Goal: Task Accomplishment & Management: Manage account settings

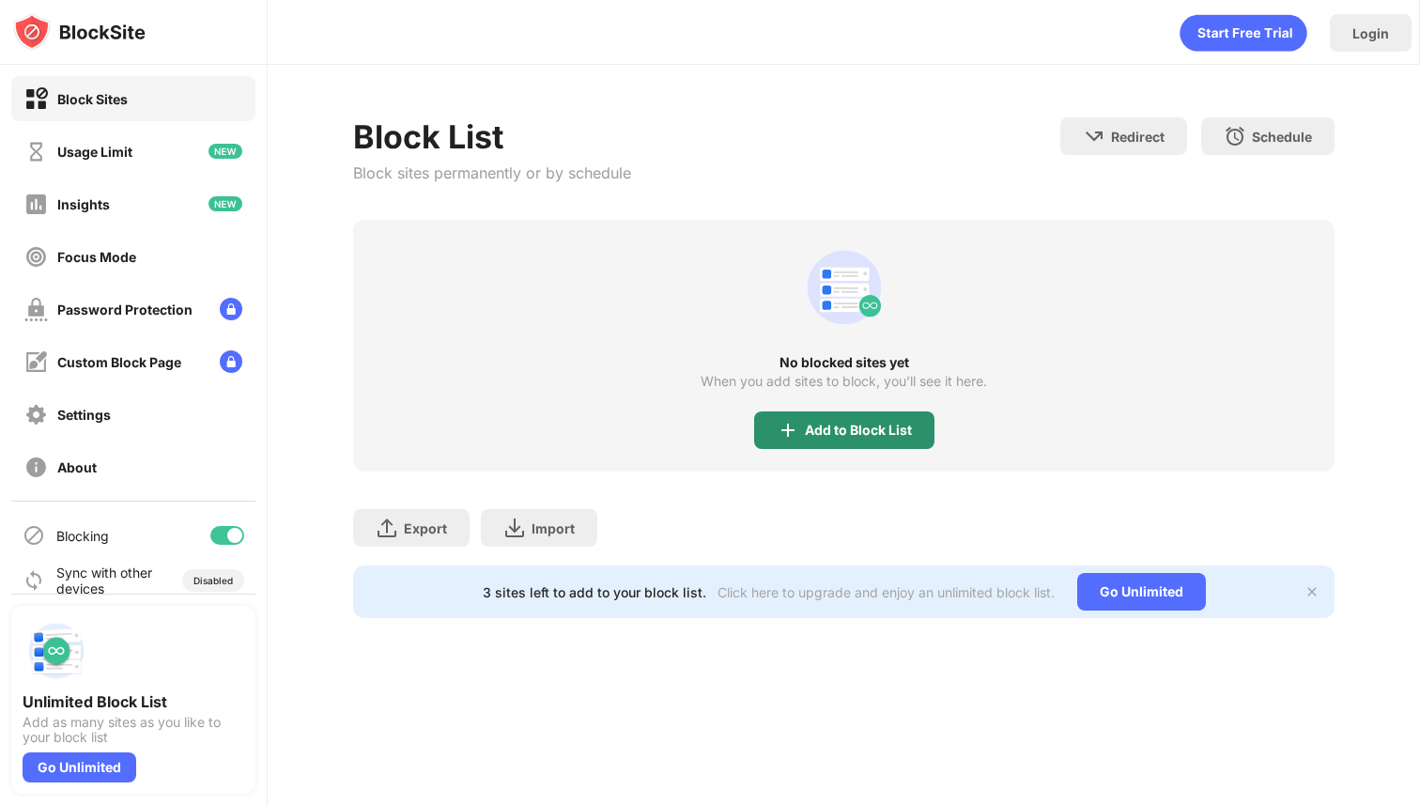
click at [837, 423] on div "Add to Block List" at bounding box center [858, 430] width 107 height 15
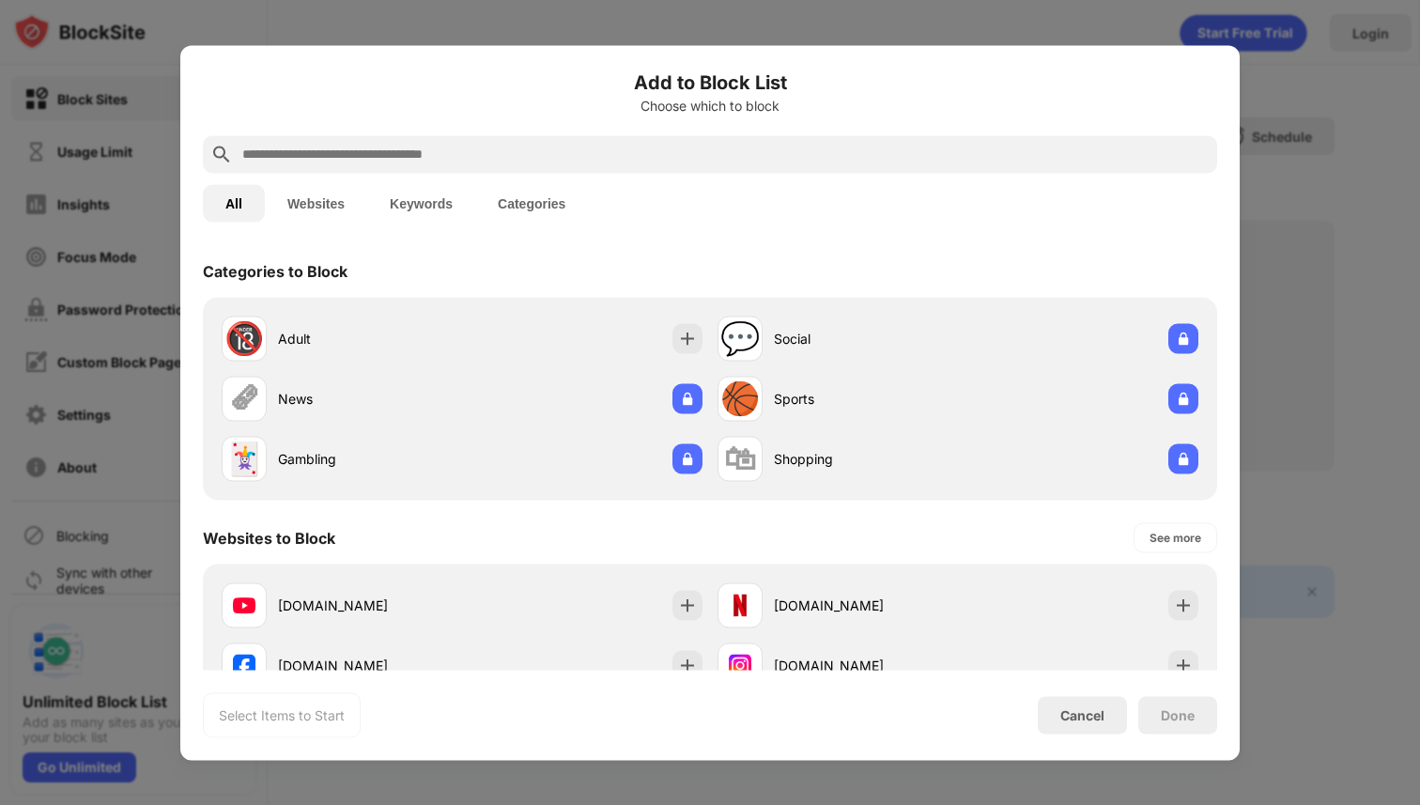
click at [798, 150] on input "text" at bounding box center [724, 154] width 969 height 23
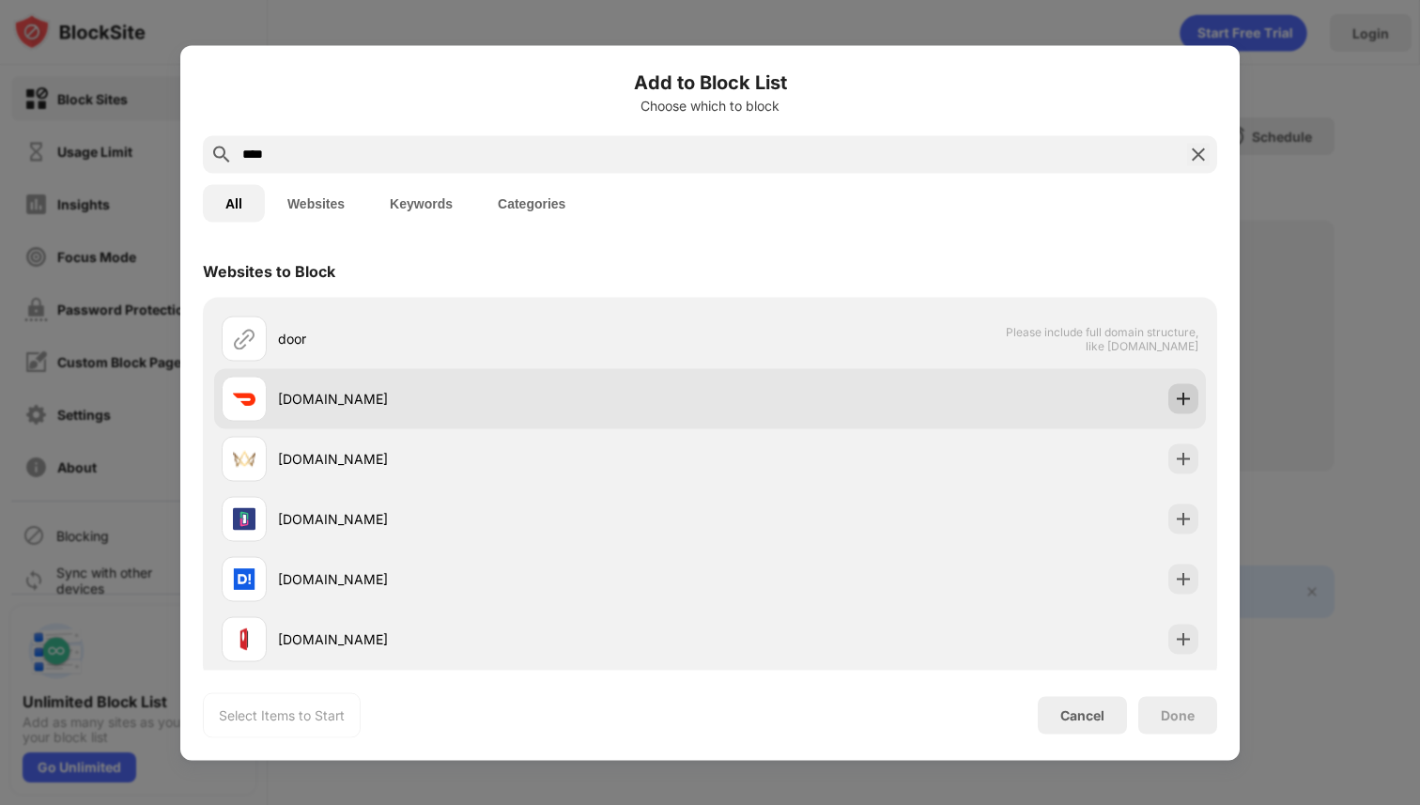
type input "****"
click at [1186, 397] on img at bounding box center [1183, 398] width 19 height 19
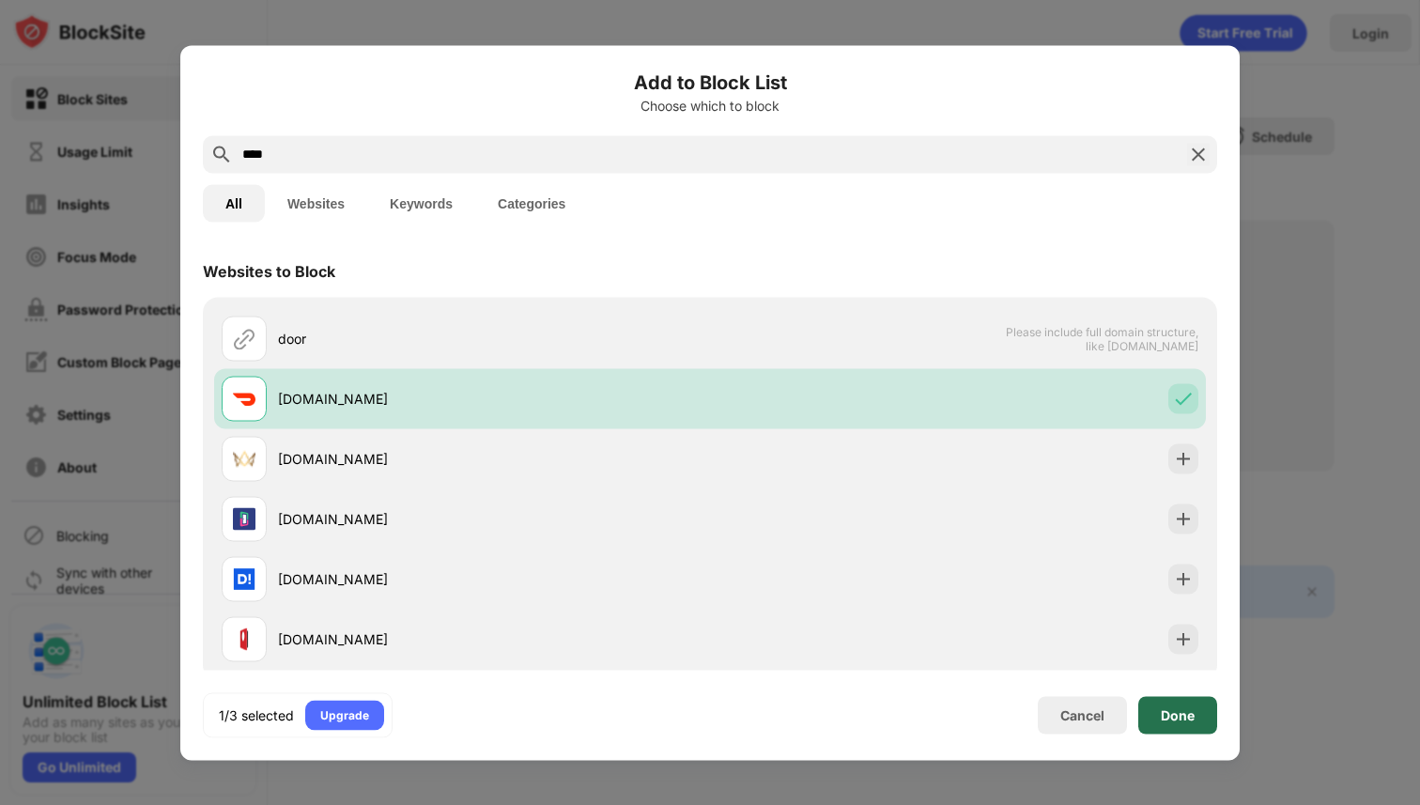
click at [1171, 723] on div "Done" at bounding box center [1178, 715] width 79 height 38
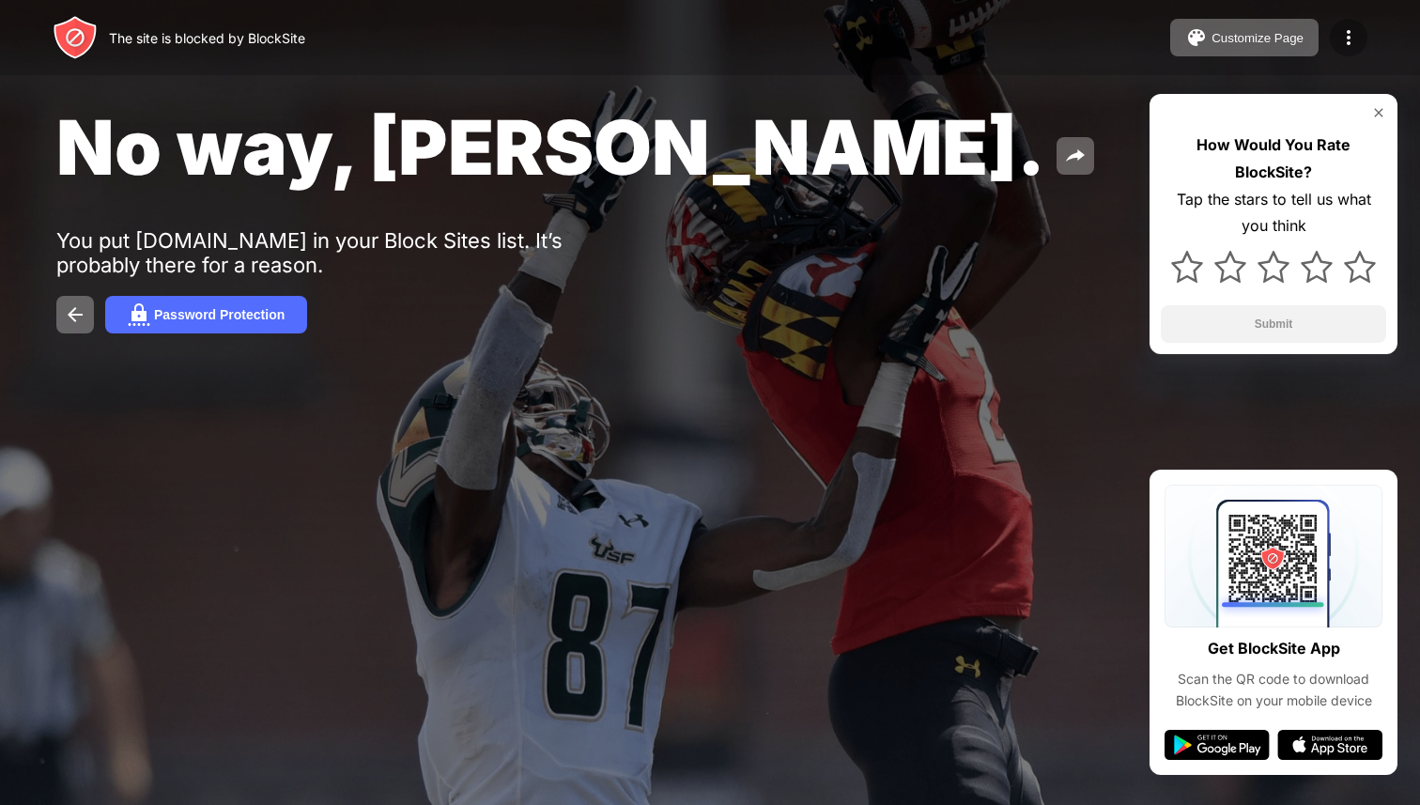
click at [1341, 39] on img at bounding box center [1349, 37] width 23 height 23
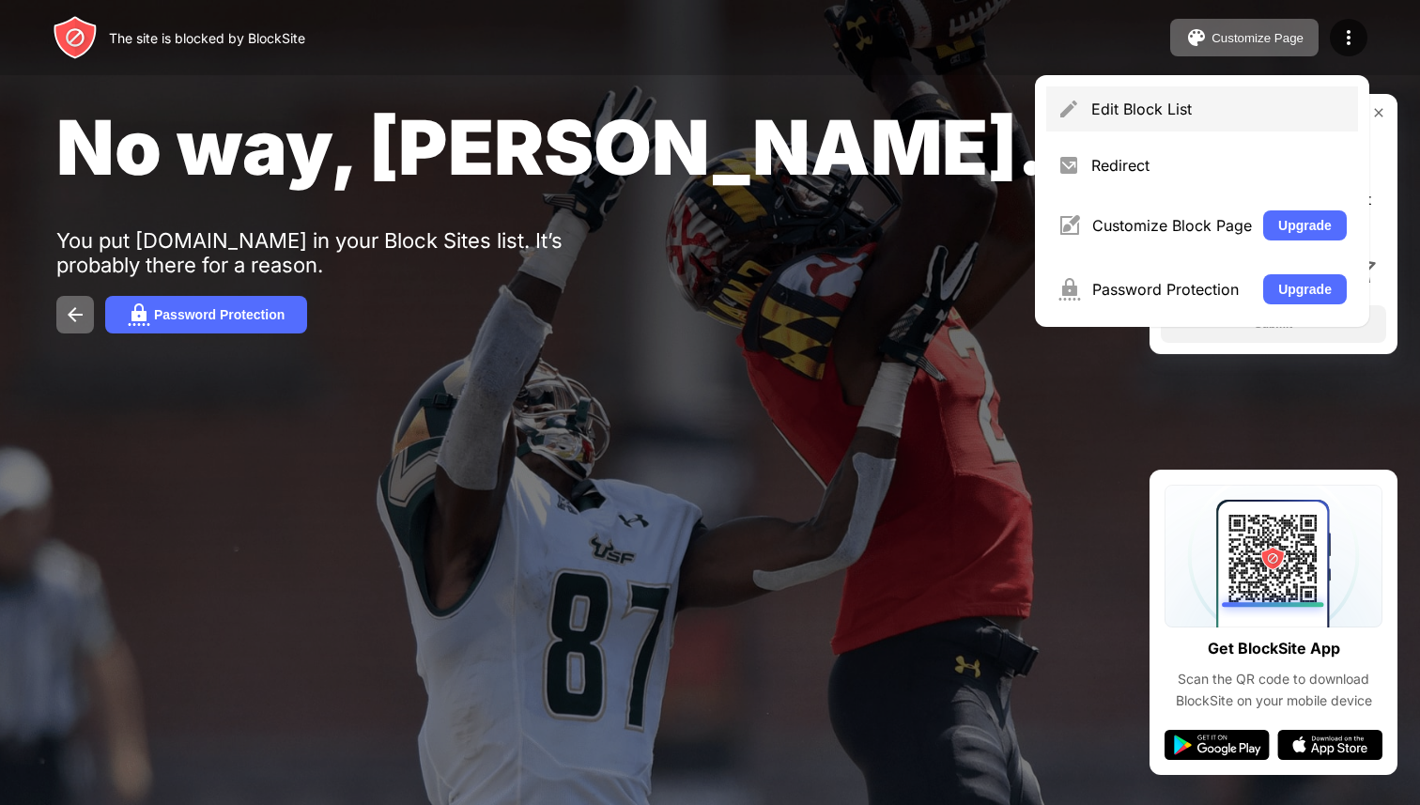
click at [1229, 113] on div "Edit Block List" at bounding box center [1220, 109] width 256 height 19
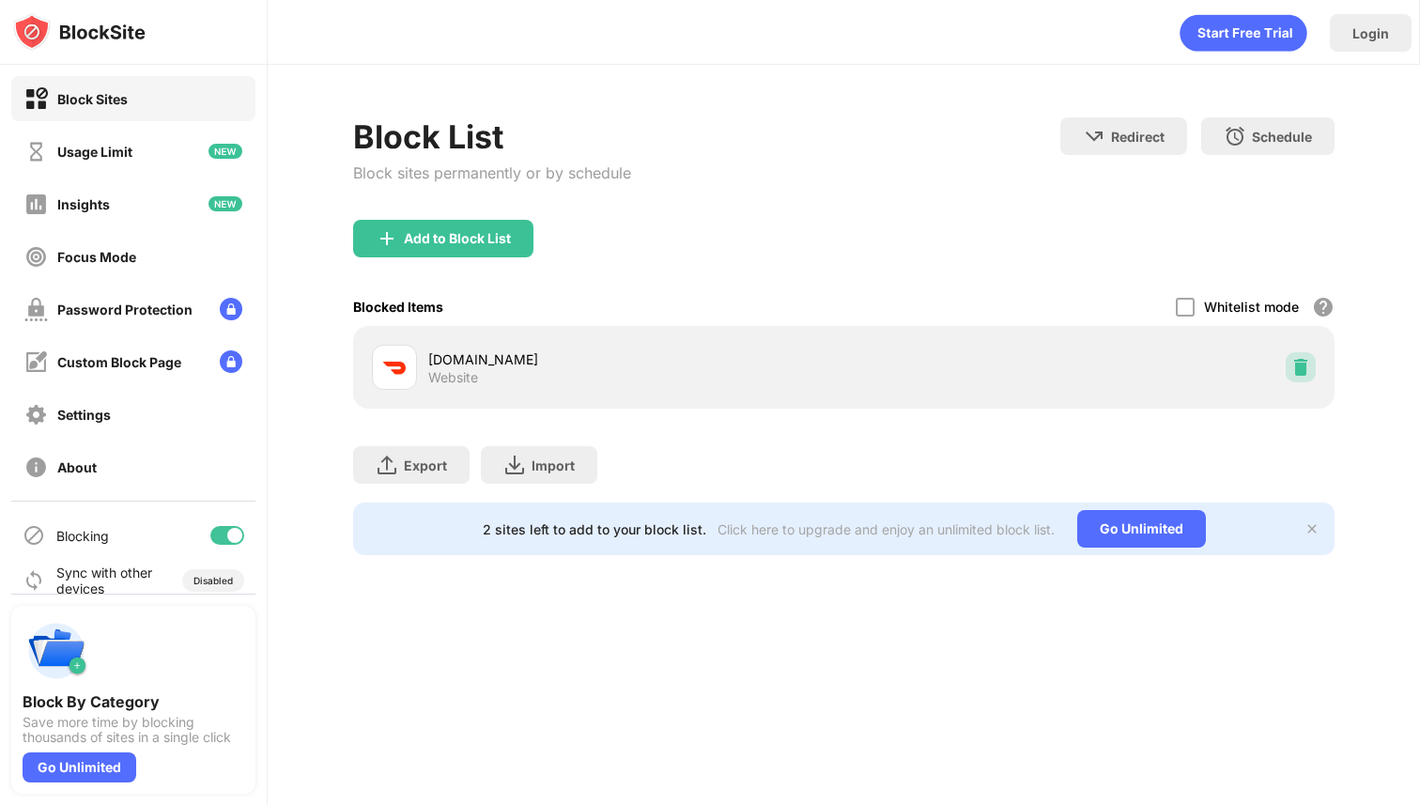
click at [1307, 372] on img at bounding box center [1301, 367] width 19 height 19
